Goal: Task Accomplishment & Management: Complete application form

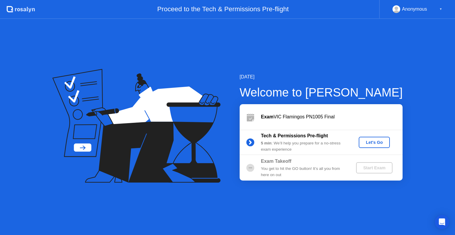
click at [383, 140] on div "Let's Go" at bounding box center [374, 142] width 26 height 5
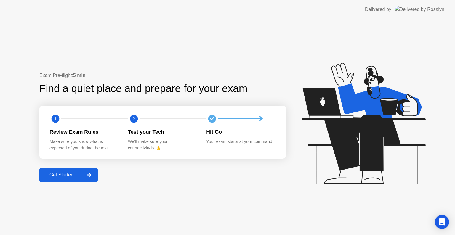
click at [70, 179] on button "Get Started" at bounding box center [68, 175] width 58 height 14
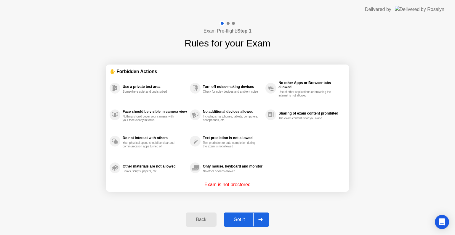
click at [246, 219] on div "Got it" at bounding box center [239, 219] width 28 height 5
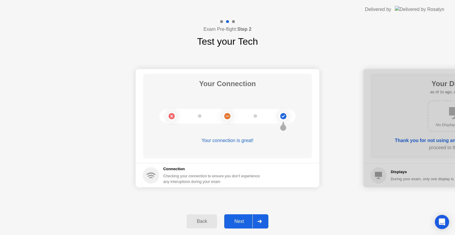
click at [243, 222] on div "Next" at bounding box center [239, 221] width 26 height 5
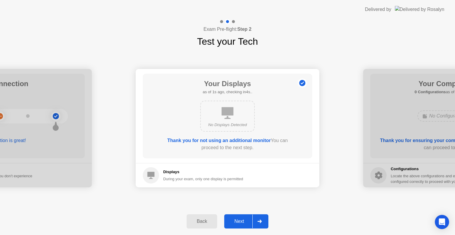
click at [243, 221] on div "Next" at bounding box center [239, 221] width 26 height 5
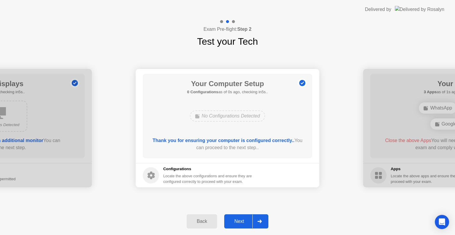
click at [243, 221] on div "Next" at bounding box center [239, 221] width 26 height 5
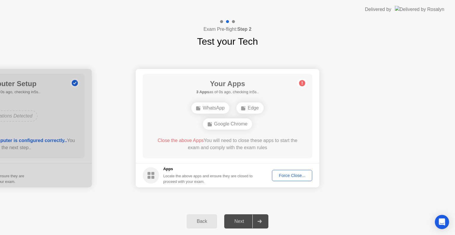
click at [289, 176] on div "Force Close..." at bounding box center [292, 175] width 36 height 5
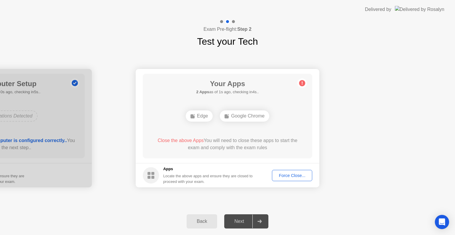
click at [298, 174] on div "Force Close..." at bounding box center [292, 175] width 36 height 5
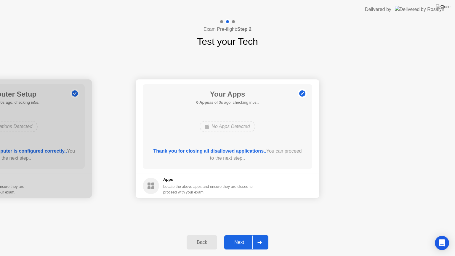
click at [240, 235] on div "Next" at bounding box center [239, 242] width 26 height 5
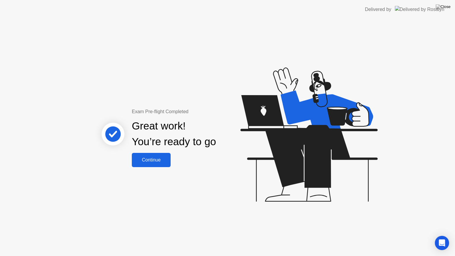
click at [165, 157] on div "Continue" at bounding box center [151, 159] width 35 height 5
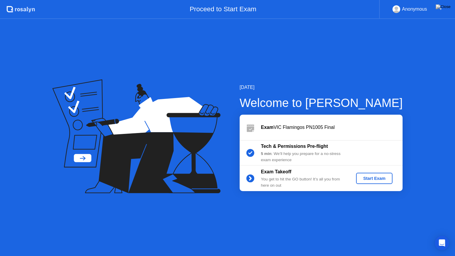
click at [368, 179] on div "Start Exam" at bounding box center [374, 178] width 32 height 5
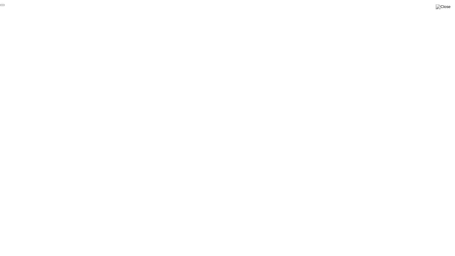
click at [5, 6] on button "End Proctoring Session" at bounding box center [2, 5] width 5 height 2
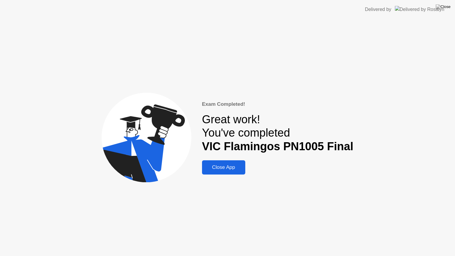
click at [243, 169] on div "Close App" at bounding box center [224, 167] width 40 height 6
